Goal: Communication & Community: Answer question/provide support

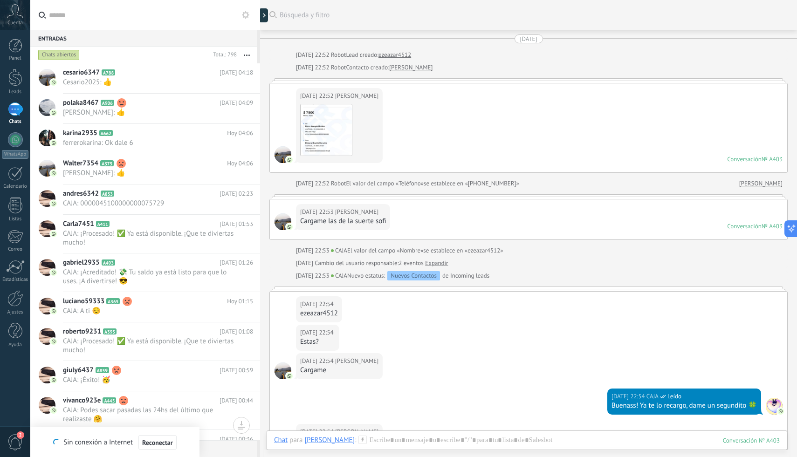
click at [19, 109] on div "1" at bounding box center [15, 109] width 15 height 14
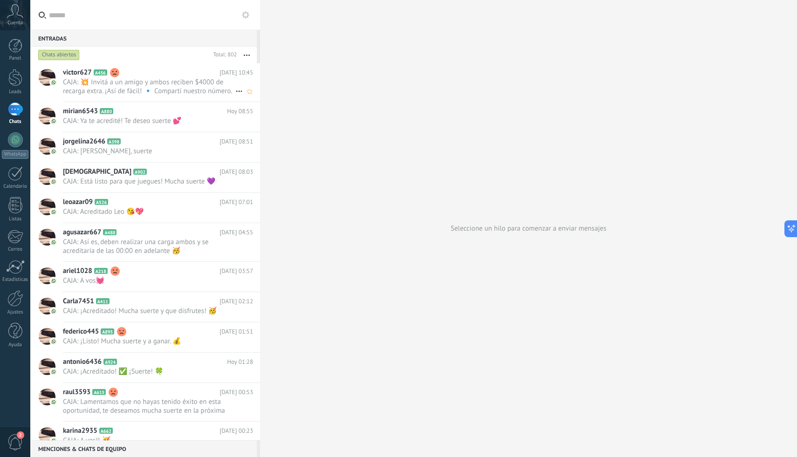
click at [179, 82] on span "CAJA: 💥 Invitá a un amigo y ambos reciben $4000 de recarga extra. ¡Así de fácil…" at bounding box center [149, 87] width 172 height 18
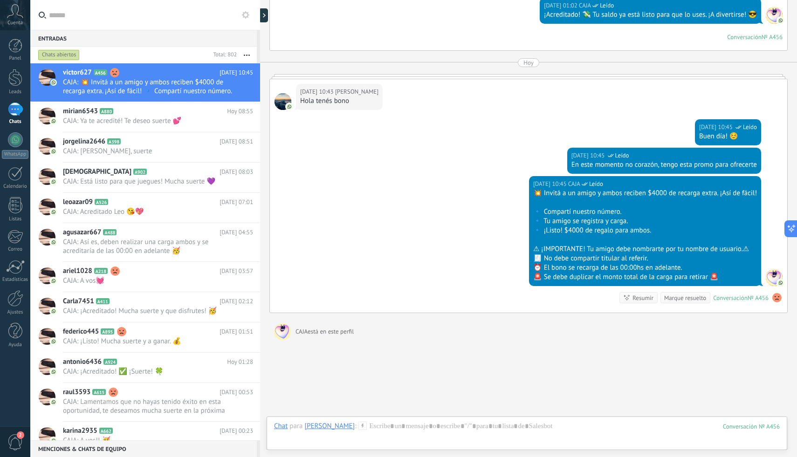
scroll to position [2207, 0]
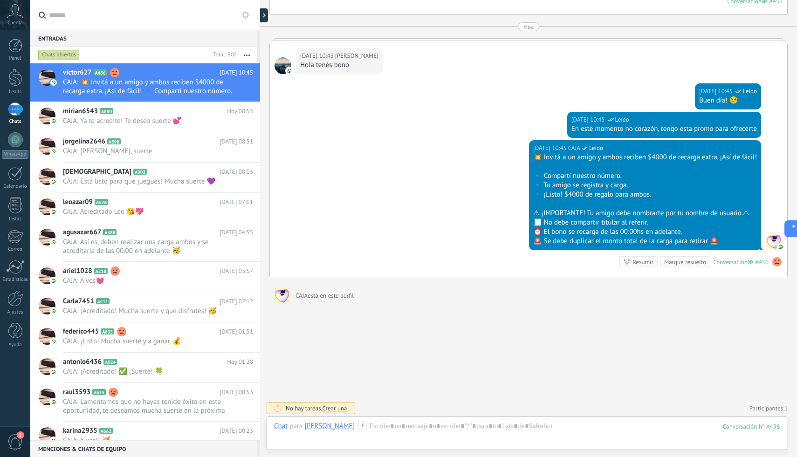
click at [772, 259] on use at bounding box center [776, 261] width 9 height 9
click at [746, 243] on span "Eliminar sentimiento" at bounding box center [728, 242] width 62 height 9
click at [157, 111] on h2 "mirian6543 A880" at bounding box center [145, 111] width 164 height 9
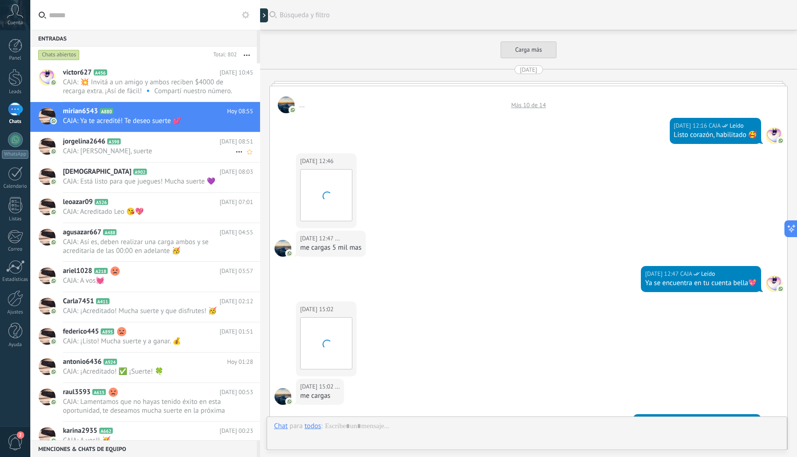
scroll to position [1390, 0]
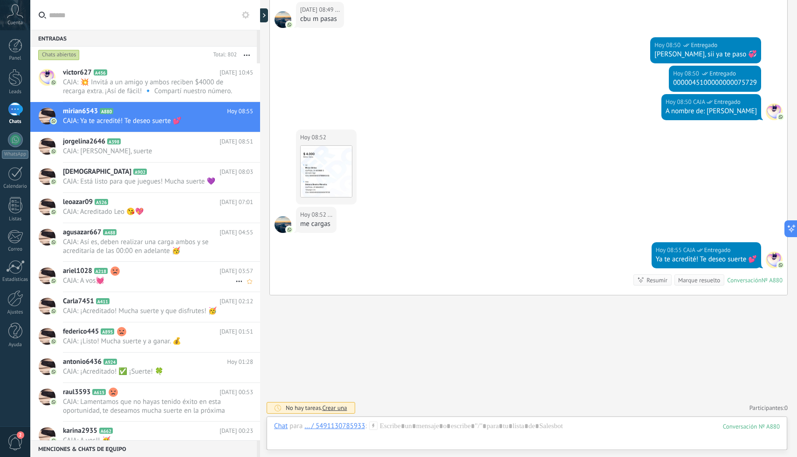
click at [143, 279] on span "CAJA: A vos💓" at bounding box center [149, 280] width 172 height 9
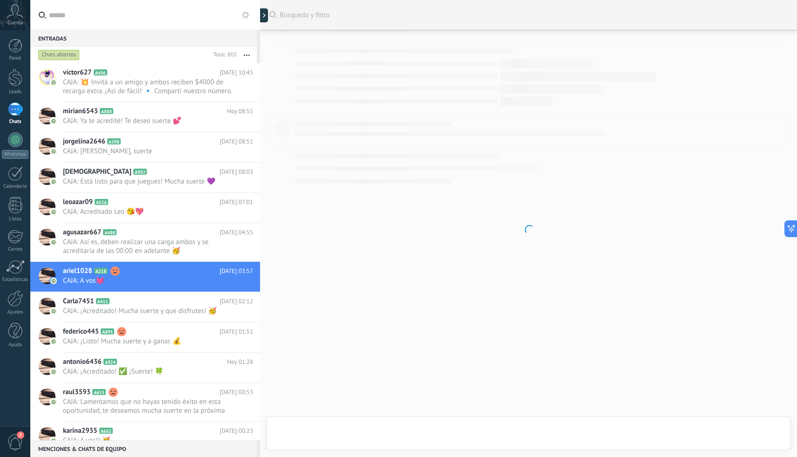
scroll to position [1366, 0]
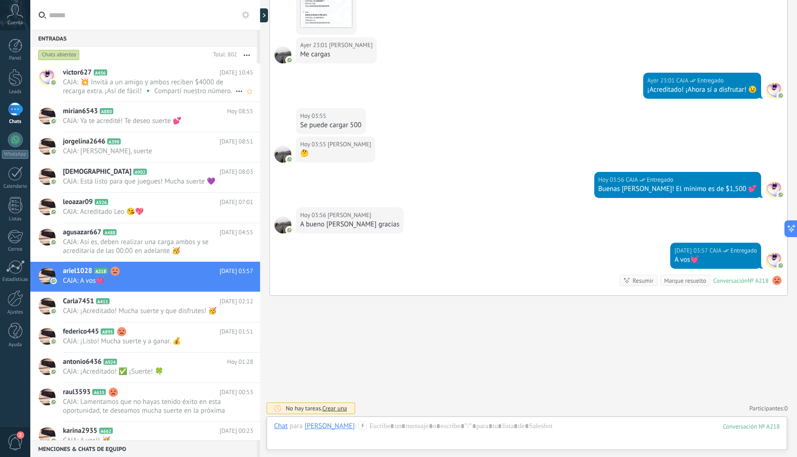
click at [142, 89] on span "CAJA: 💥 Invitá a un amigo y ambos reciben $4000 de recarga extra. ¡Así de fácil…" at bounding box center [149, 87] width 172 height 18
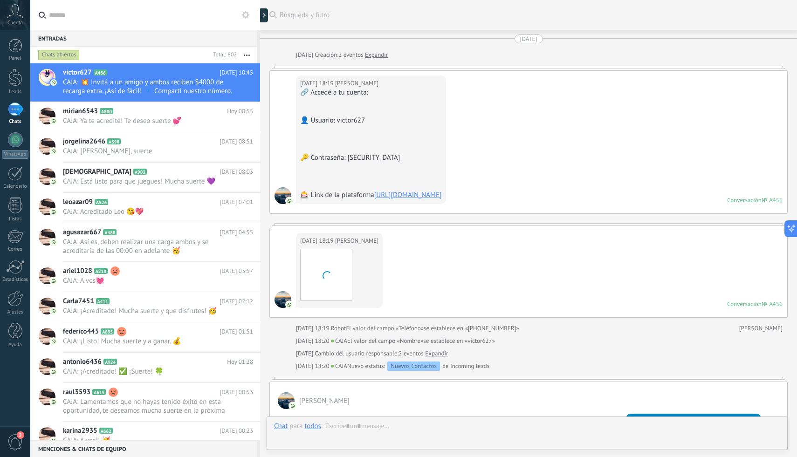
scroll to position [2186, 0]
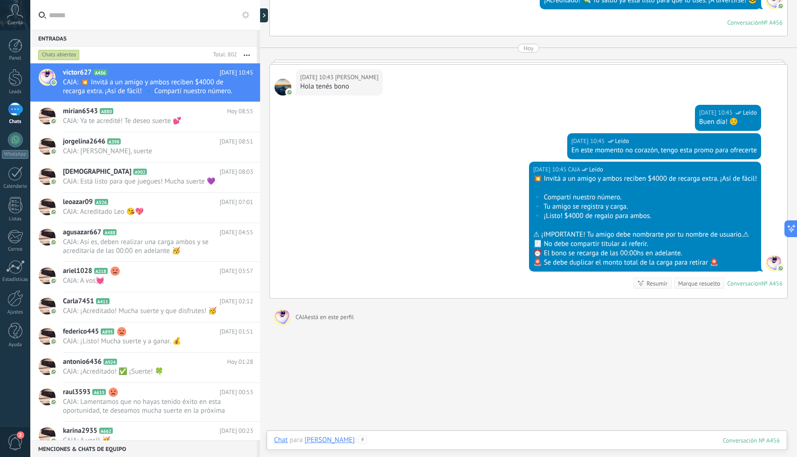
click at [373, 438] on div at bounding box center [526, 450] width 505 height 28
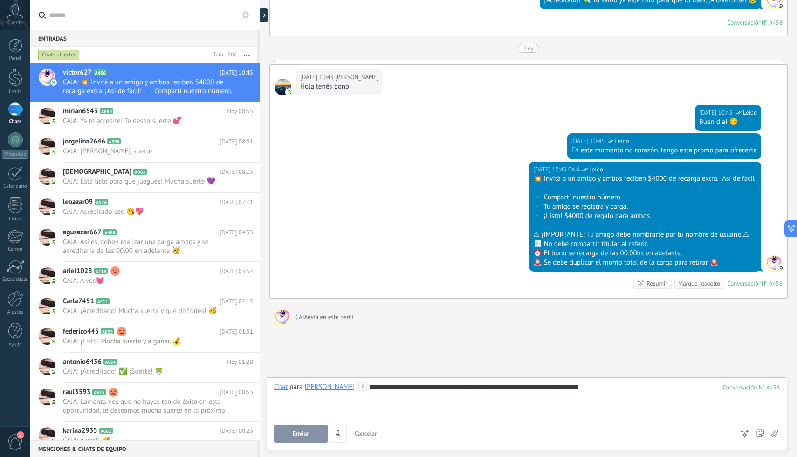
click at [290, 440] on button "Enviar" at bounding box center [301, 434] width 54 height 18
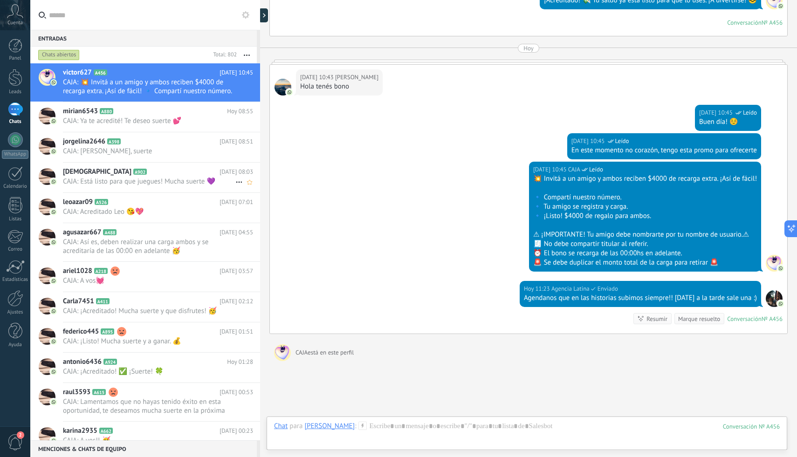
scroll to position [2242, 0]
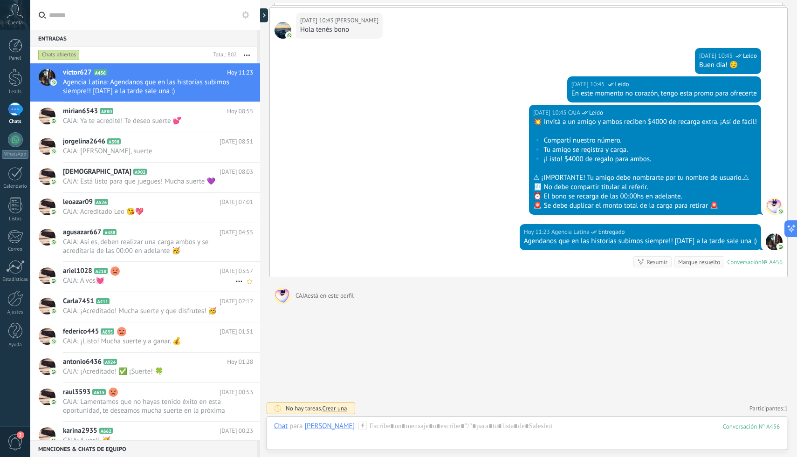
click at [160, 283] on span "CAJA: A vos💓" at bounding box center [149, 280] width 172 height 9
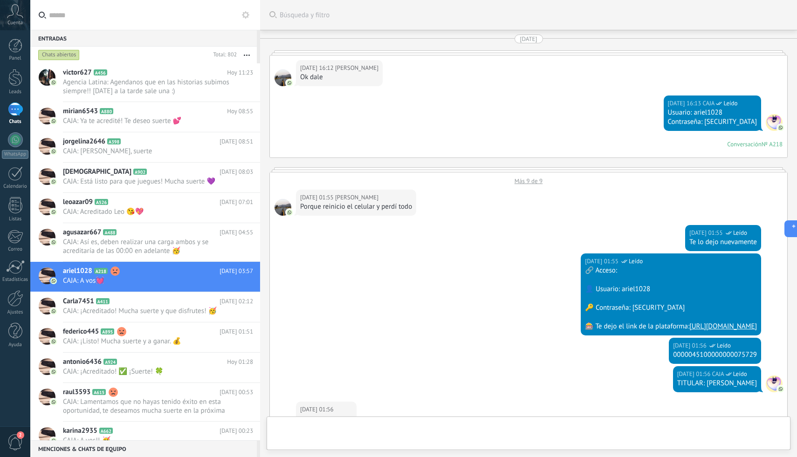
scroll to position [1366, 0]
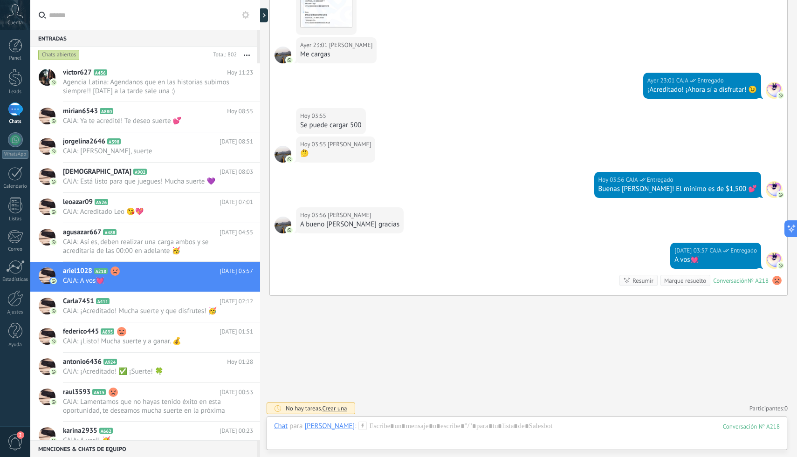
click at [775, 281] on use at bounding box center [776, 280] width 9 height 9
click at [743, 260] on span "Eliminar sentimiento" at bounding box center [728, 260] width 62 height 9
click at [184, 330] on h2 "federico445 A895" at bounding box center [141, 331] width 157 height 9
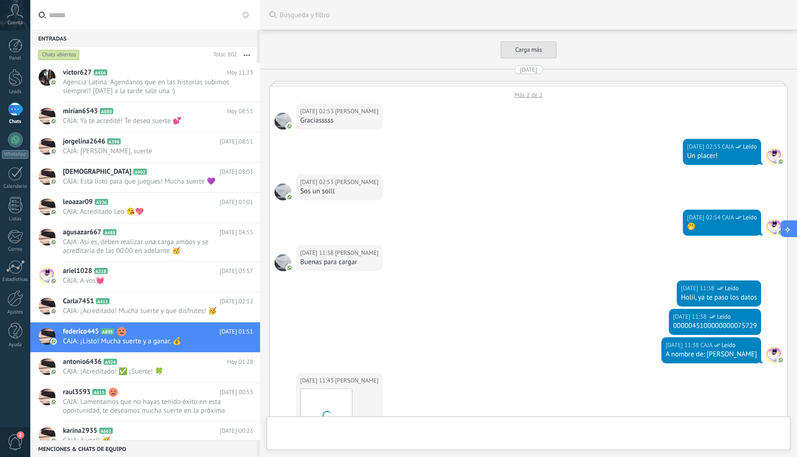
scroll to position [1994, 0]
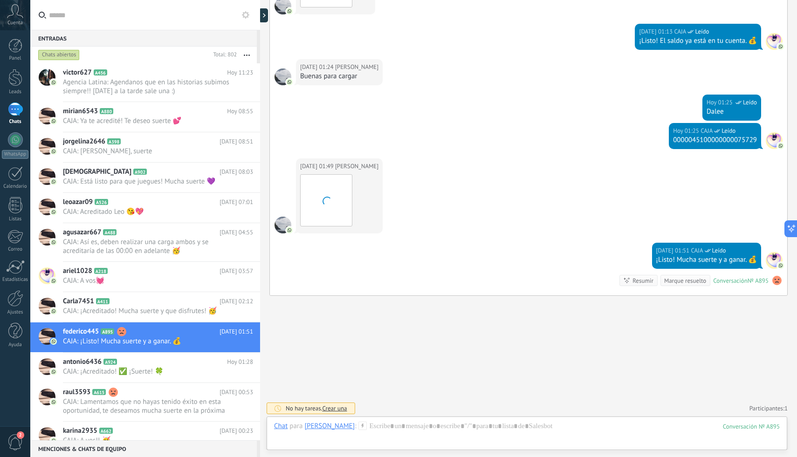
click at [775, 280] on use at bounding box center [776, 280] width 9 height 9
click at [756, 261] on span "Eliminar sentimiento" at bounding box center [728, 260] width 62 height 9
click at [139, 409] on span "CAJA: Lamentamos que no hayas tenido éxito en esta oportunidad, te deseamos muc…" at bounding box center [149, 406] width 172 height 18
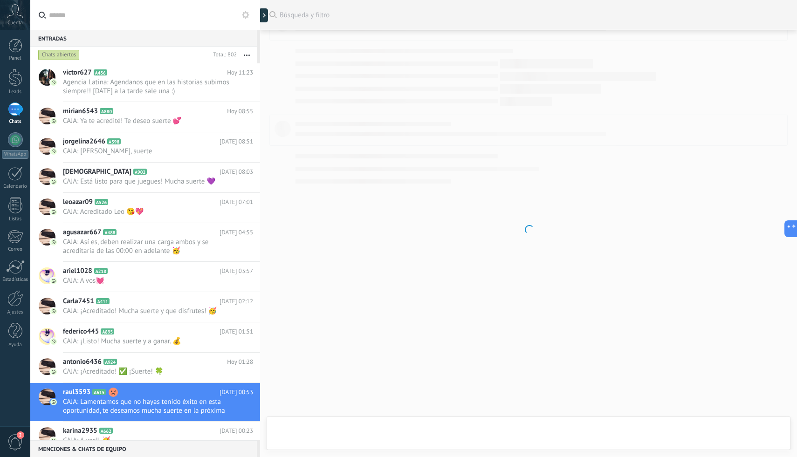
scroll to position [1831, 0]
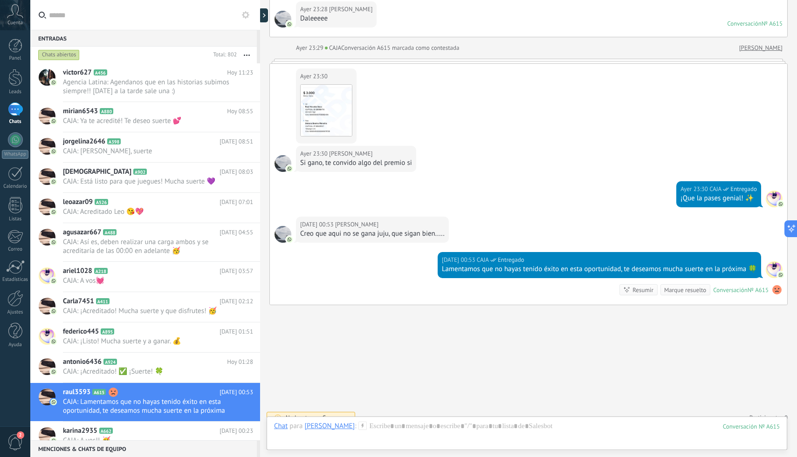
click at [779, 284] on div at bounding box center [776, 289] width 11 height 11
click at [744, 260] on span "Eliminar sentimiento" at bounding box center [728, 260] width 62 height 9
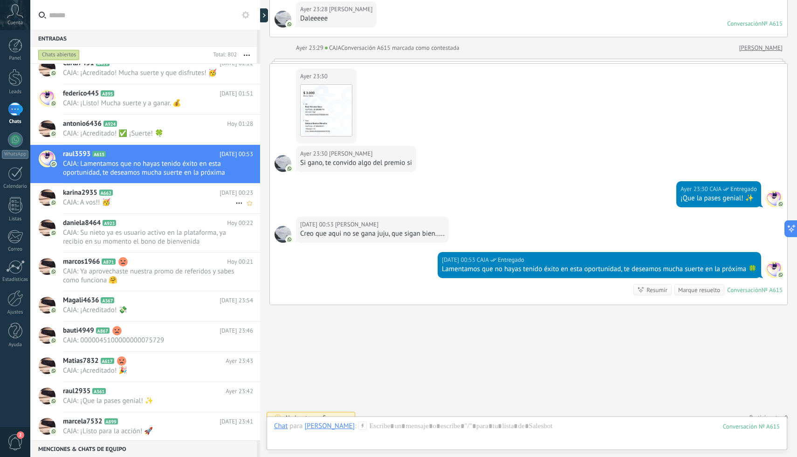
scroll to position [240, 0]
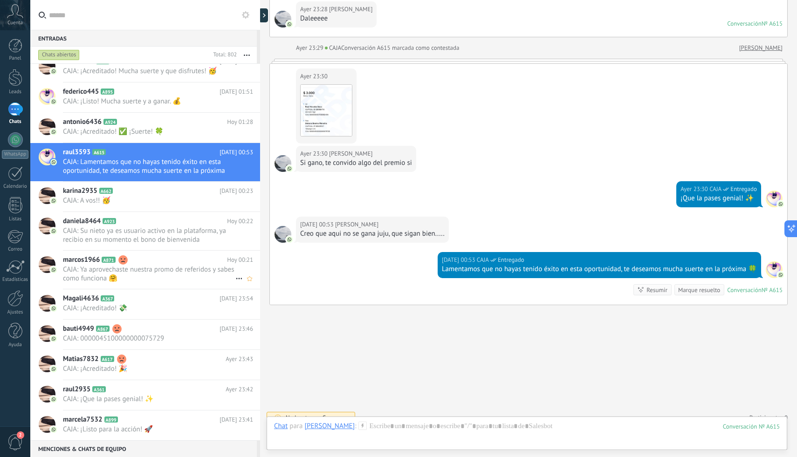
click at [136, 274] on span "CAJA: Ya aprovechaste nuestra promo de referidos y sabes como funciona 🤗" at bounding box center [149, 274] width 172 height 18
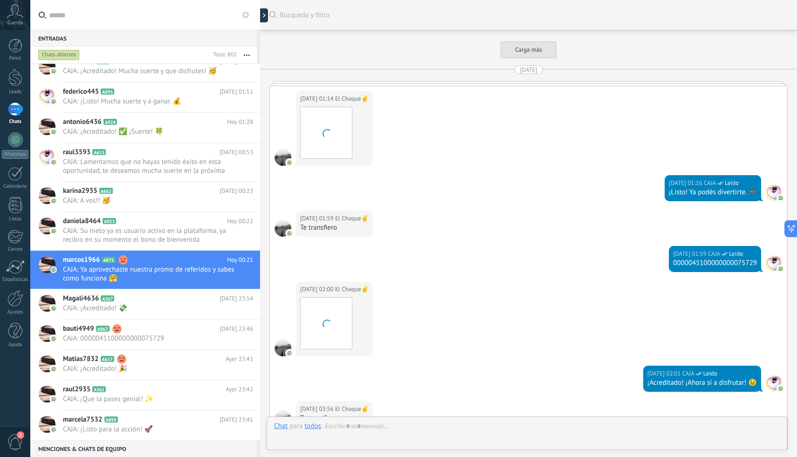
scroll to position [1363, 0]
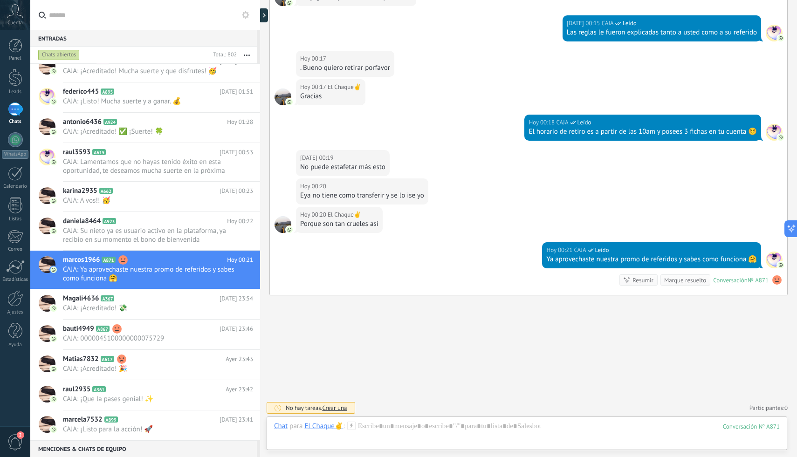
click at [776, 282] on use at bounding box center [776, 279] width 9 height 9
click at [745, 261] on span "Eliminar sentimiento" at bounding box center [728, 260] width 62 height 9
click at [134, 328] on h2 "bauti4949 A867" at bounding box center [141, 328] width 157 height 9
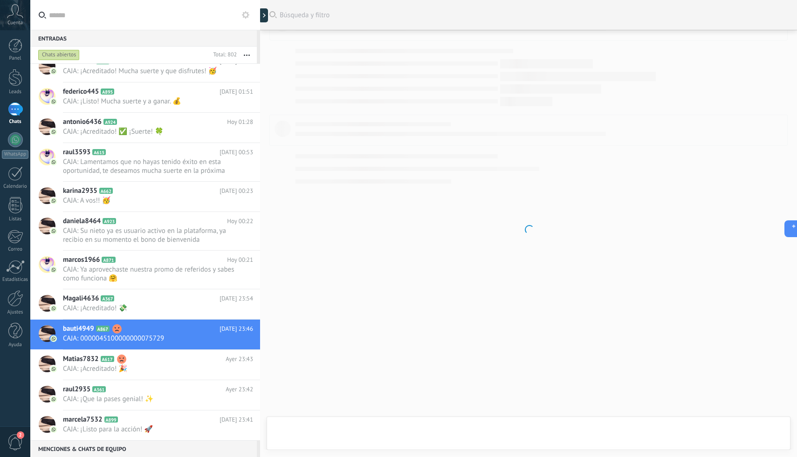
scroll to position [1332, 0]
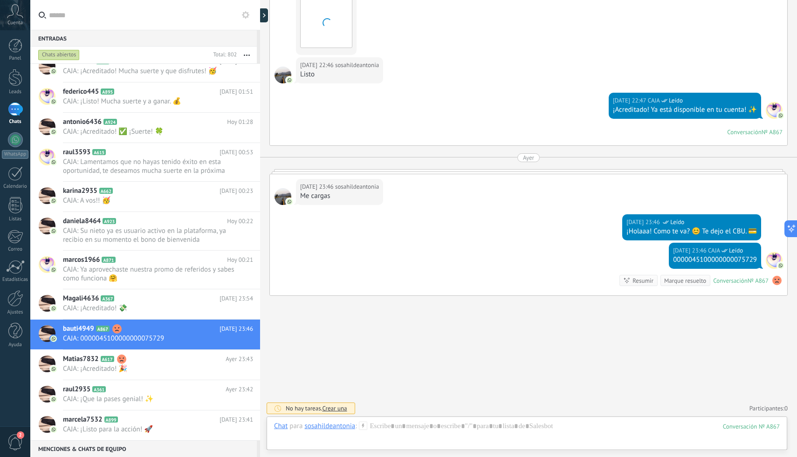
click at [775, 278] on use at bounding box center [776, 280] width 9 height 9
click at [752, 262] on span "Eliminar sentimiento" at bounding box center [728, 260] width 62 height 9
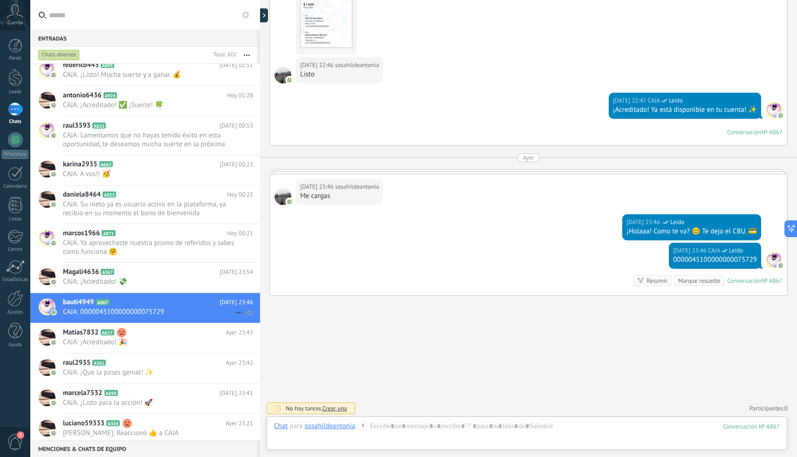
scroll to position [269, 0]
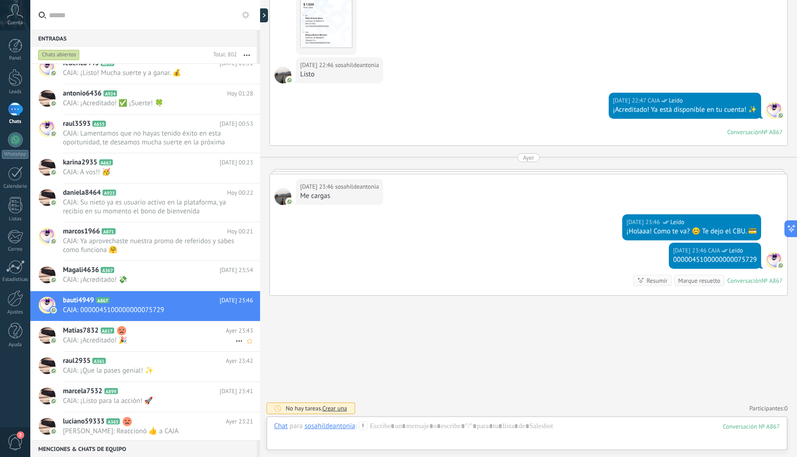
click at [200, 347] on div "Matias7832 A617 [DATE] 23:43 CAJA: ¡Acreditado! 🎉" at bounding box center [161, 335] width 197 height 29
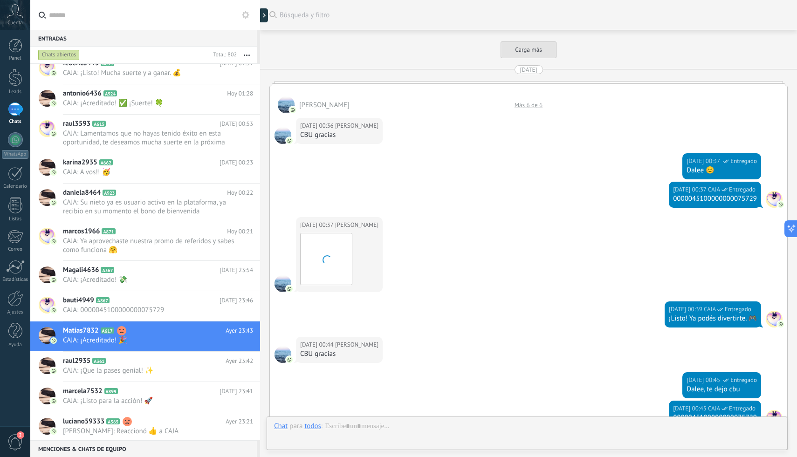
scroll to position [1751, 0]
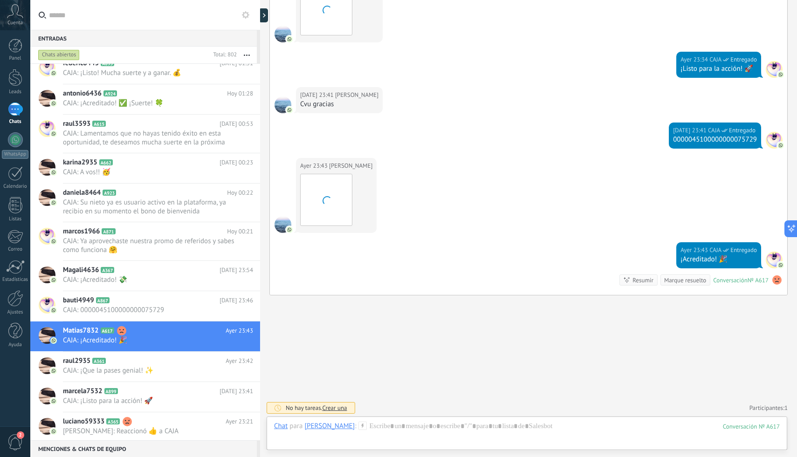
click at [773, 279] on use at bounding box center [776, 279] width 9 height 9
click at [757, 263] on span "Eliminar sentimiento" at bounding box center [728, 260] width 62 height 9
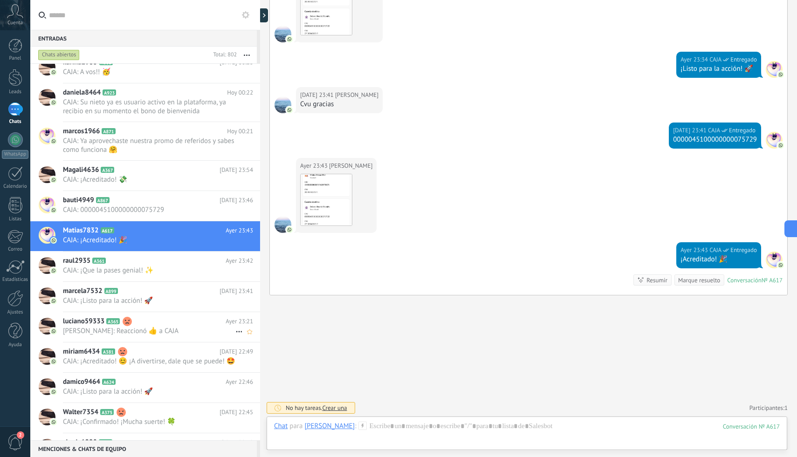
scroll to position [369, 0]
click at [199, 330] on span "[PERSON_NAME]: Reaccionó 👍 a CAJA" at bounding box center [149, 330] width 172 height 9
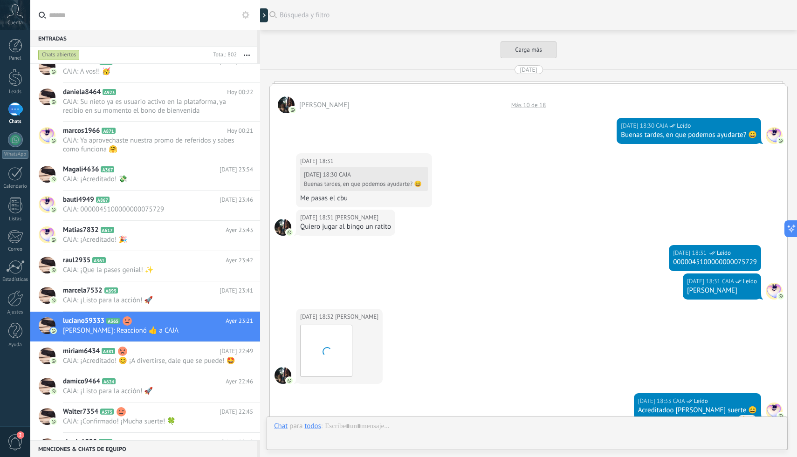
scroll to position [952, 0]
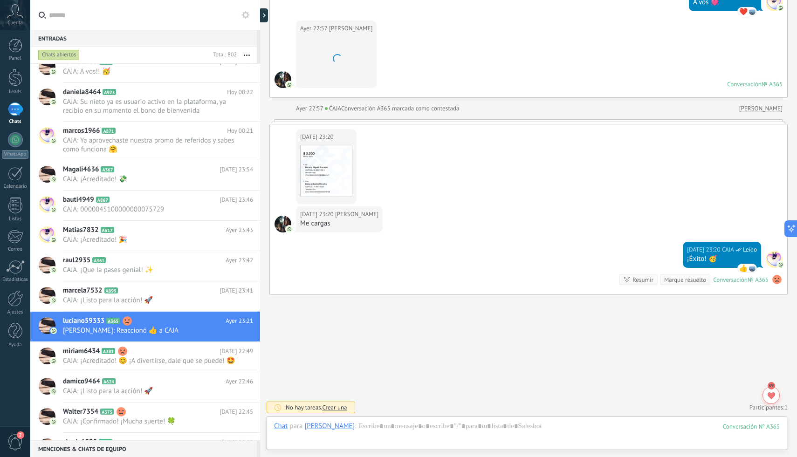
click at [772, 280] on use at bounding box center [776, 279] width 9 height 9
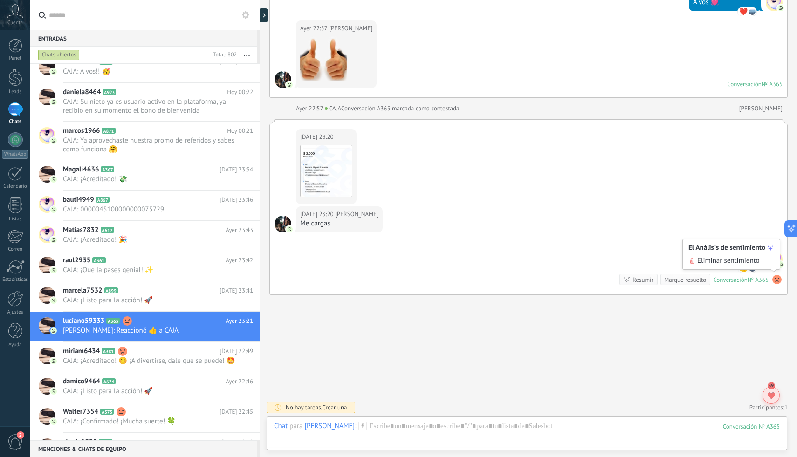
click at [768, 391] on div at bounding box center [770, 395] width 17 height 17
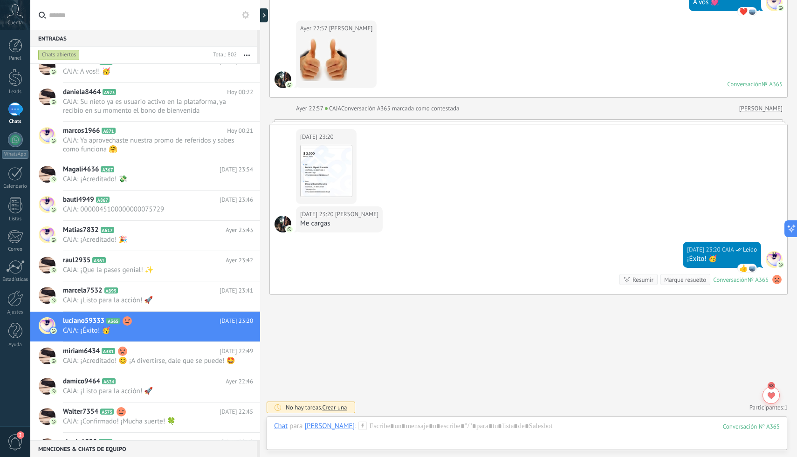
click at [769, 386] on span "38" at bounding box center [770, 385] width 5 height 5
click at [769, 387] on span "38" at bounding box center [770, 385] width 5 height 5
click at [770, 392] on use at bounding box center [770, 395] width 7 height 7
click at [774, 279] on use at bounding box center [776, 279] width 9 height 9
click at [754, 260] on span "Eliminar sentimiento" at bounding box center [728, 260] width 62 height 9
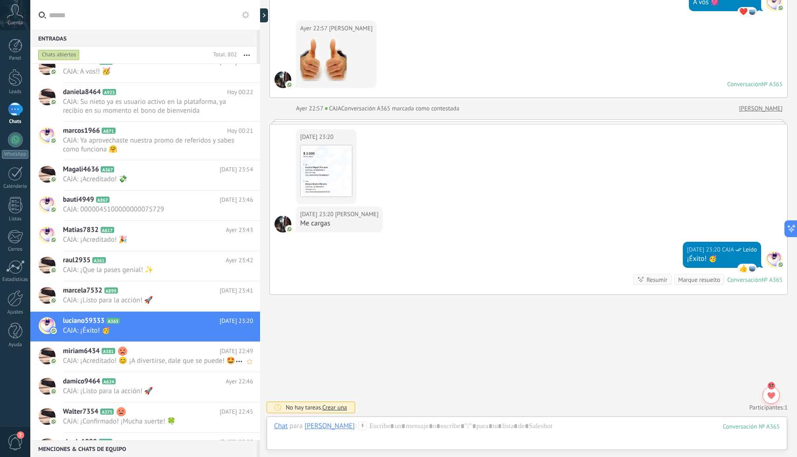
click at [184, 359] on span "CAJA: ¡Acreditado! 😊 ¡A divertirse, dale que se puede! 🤩" at bounding box center [149, 360] width 172 height 9
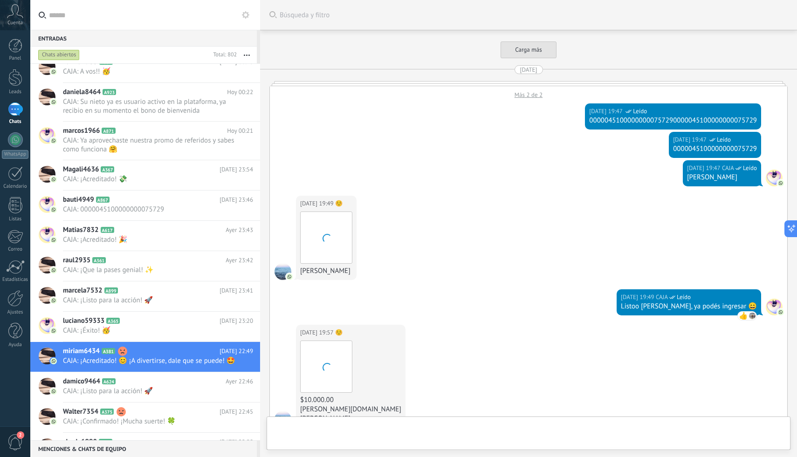
scroll to position [1780, 0]
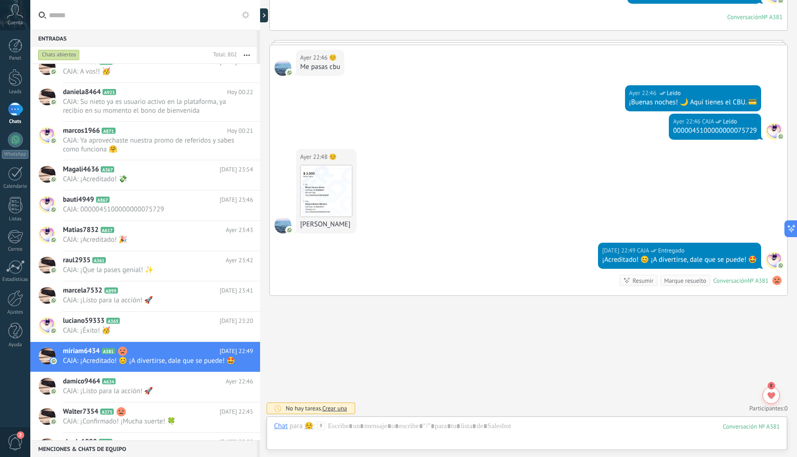
click at [772, 279] on use at bounding box center [776, 280] width 9 height 9
click at [749, 263] on span "Eliminar sentimiento" at bounding box center [728, 260] width 62 height 9
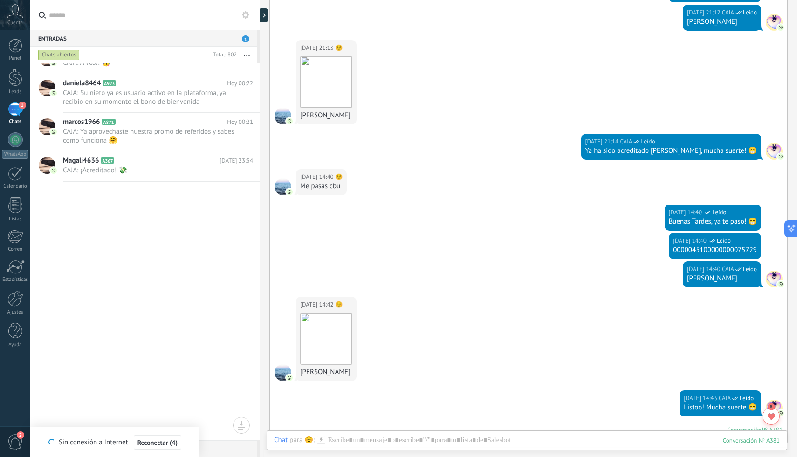
scroll to position [0, 0]
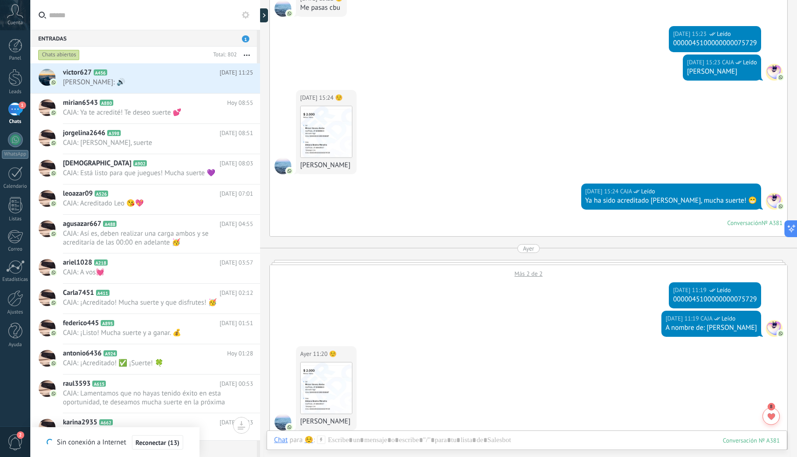
drag, startPoint x: 744, startPoint y: 264, endPoint x: 642, endPoint y: 242, distance: 104.3
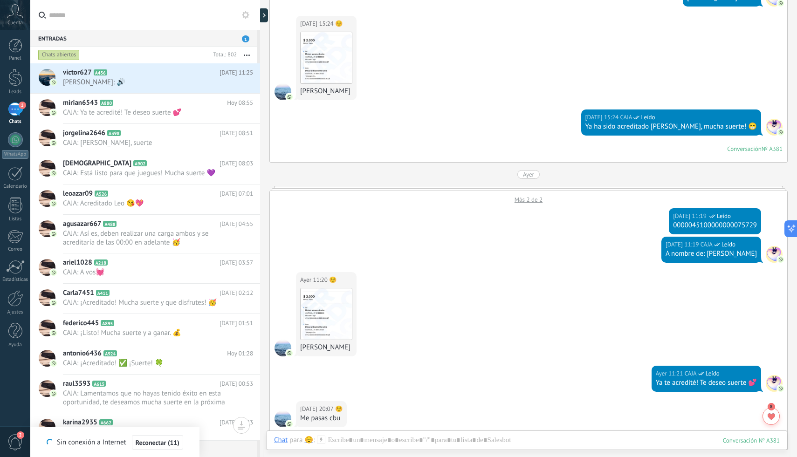
scroll to position [3330, 0]
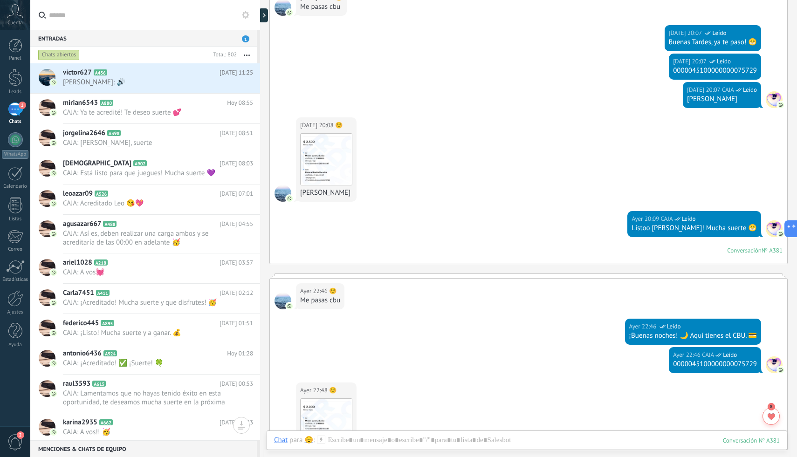
scroll to position [1780, 0]
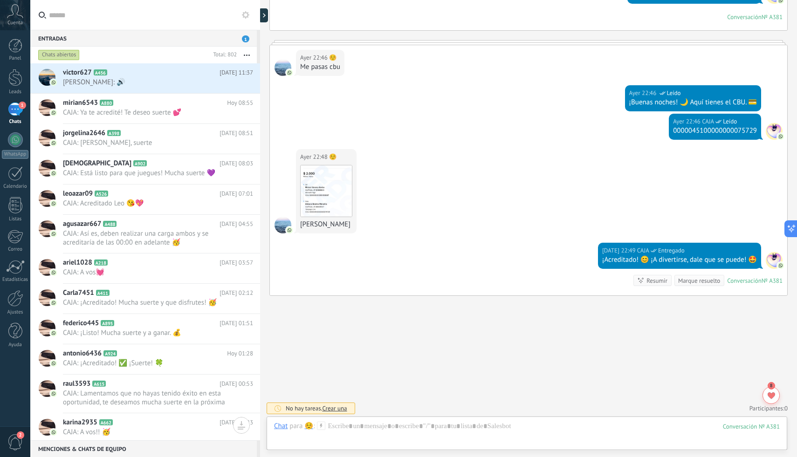
click at [165, 15] on input "text" at bounding box center [151, 15] width 204 height 30
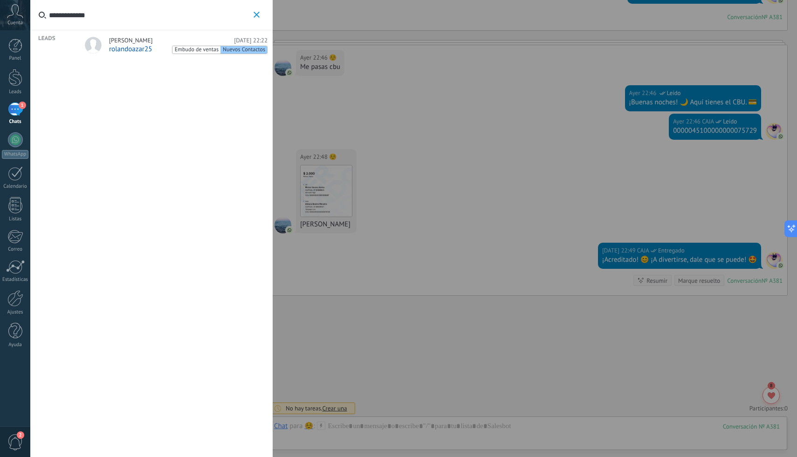
type input "**********"
click at [257, 10] on button "**********" at bounding box center [256, 15] width 11 height 12
